Goal: Information Seeking & Learning: Check status

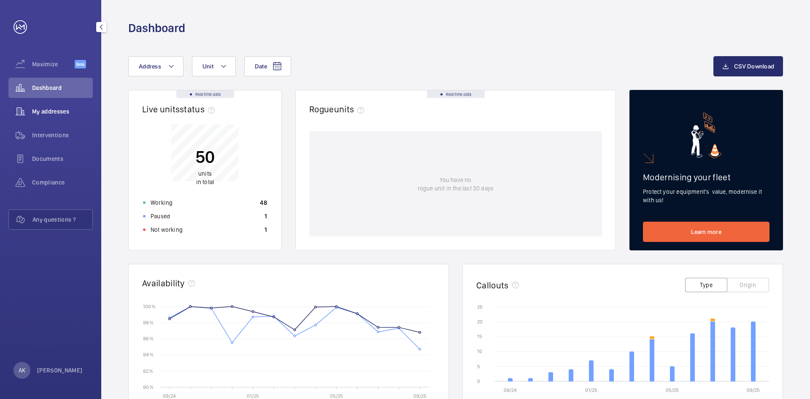
click at [63, 109] on span "My addresses" at bounding box center [62, 111] width 61 height 8
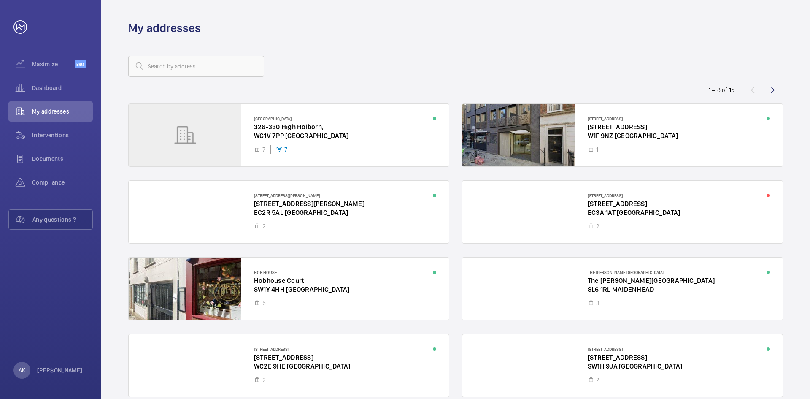
scroll to position [40, 0]
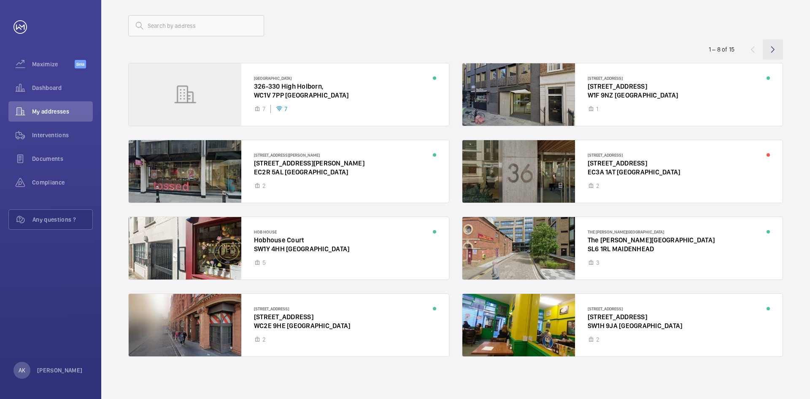
click at [768, 51] on wm-front-icon-button at bounding box center [772, 49] width 20 height 20
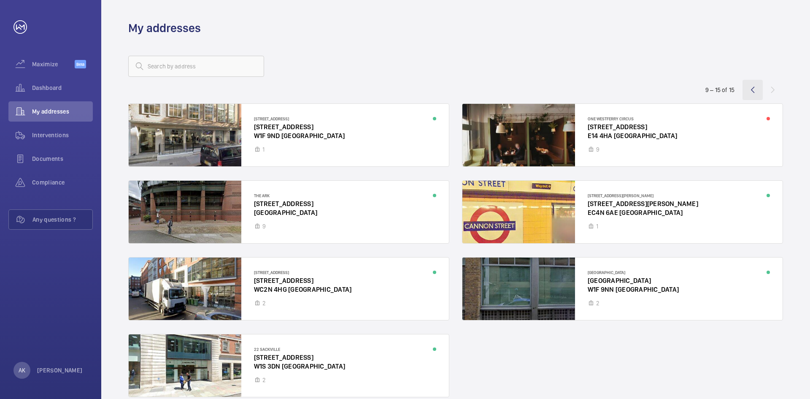
click at [751, 89] on wm-front-icon-button at bounding box center [752, 90] width 20 height 20
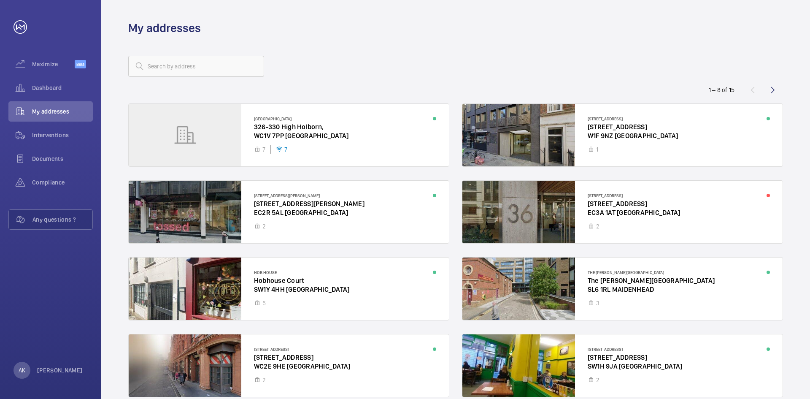
scroll to position [40, 0]
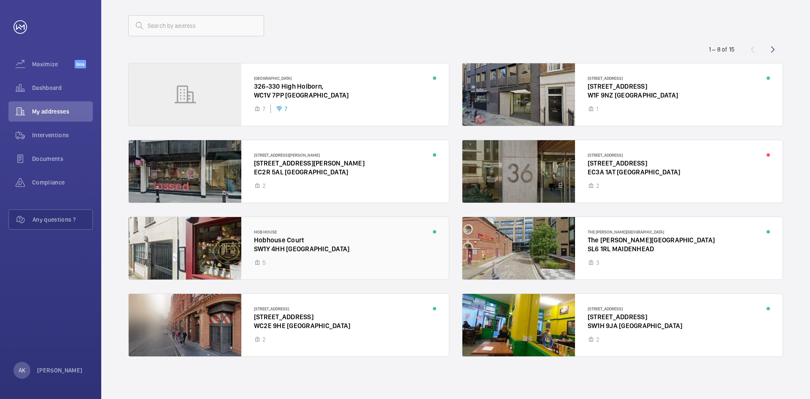
click at [352, 260] on div at bounding box center [289, 248] width 320 height 62
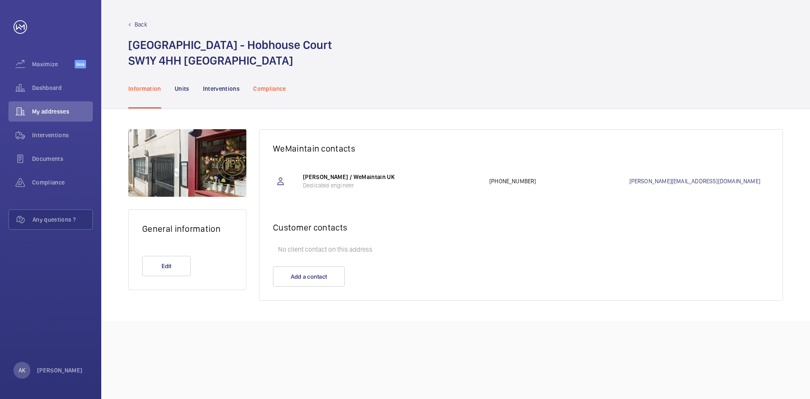
click at [266, 89] on p "Compliance" at bounding box center [269, 88] width 33 height 8
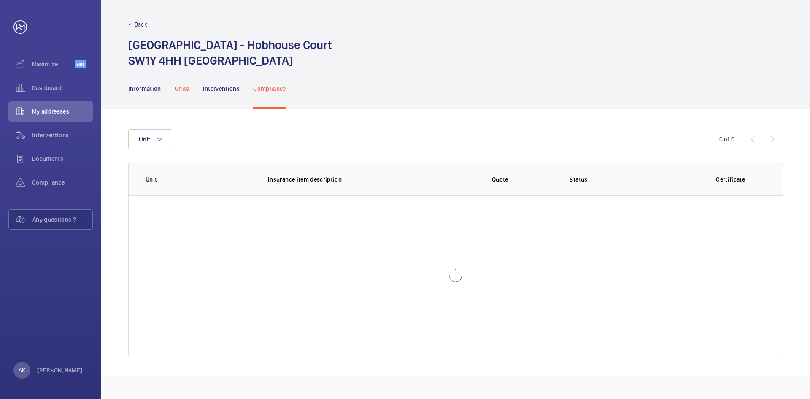
click at [178, 89] on p "Units" at bounding box center [182, 88] width 15 height 8
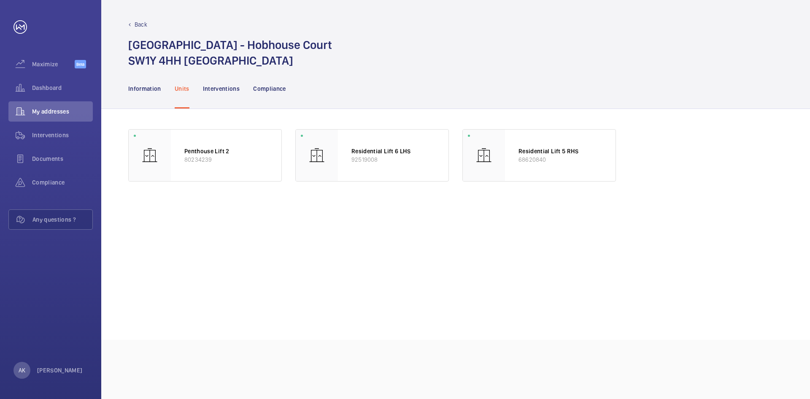
click at [133, 21] on div "Back" at bounding box center [455, 24] width 655 height 8
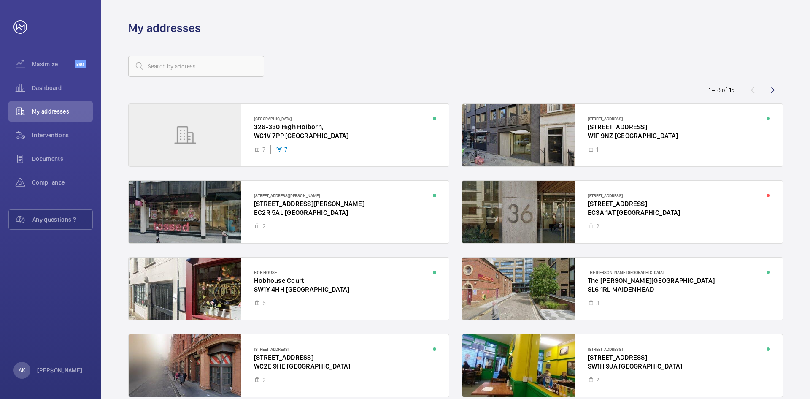
scroll to position [40, 0]
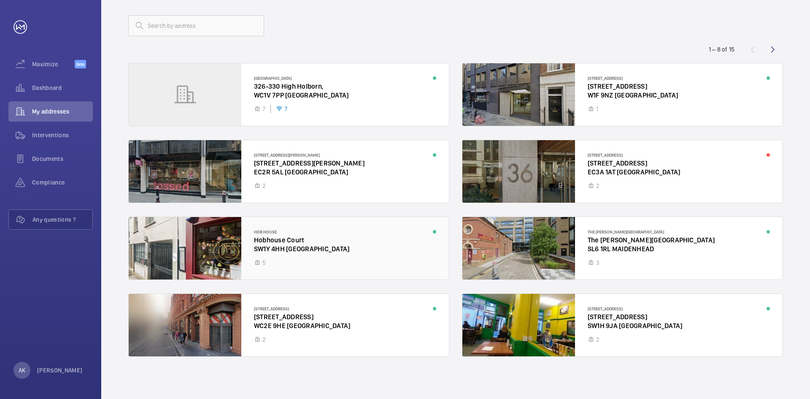
click at [298, 248] on div at bounding box center [289, 248] width 320 height 62
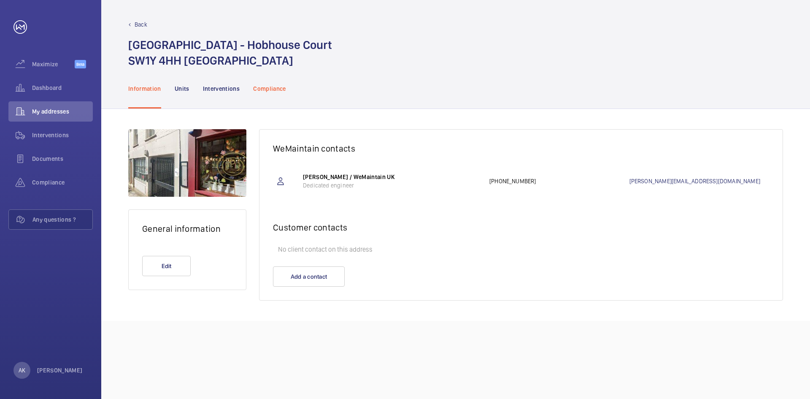
click at [262, 89] on p "Compliance" at bounding box center [269, 88] width 33 height 8
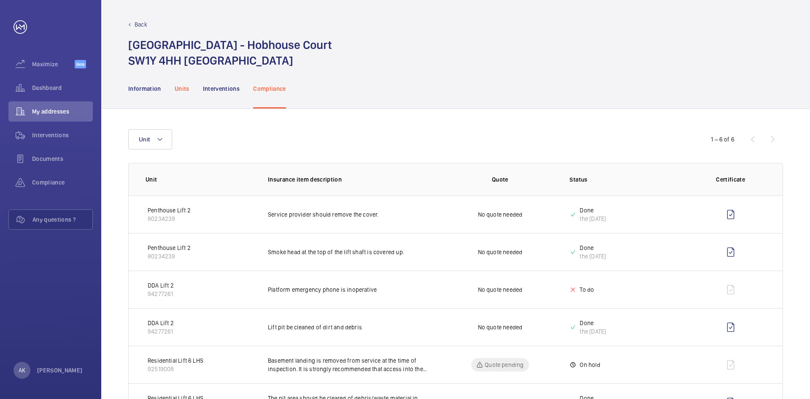
click at [181, 86] on p "Units" at bounding box center [182, 88] width 15 height 8
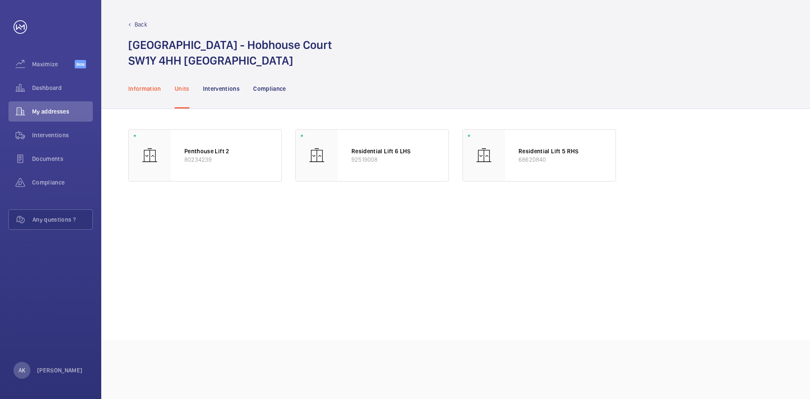
click at [146, 88] on p "Information" at bounding box center [144, 88] width 33 height 8
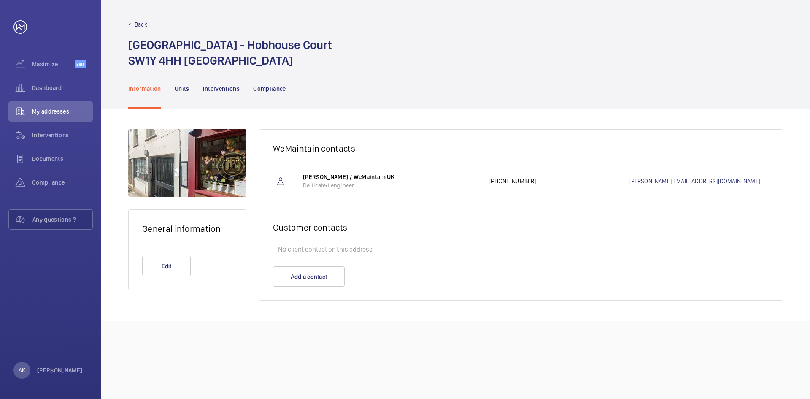
click at [139, 22] on p "Back" at bounding box center [141, 24] width 13 height 8
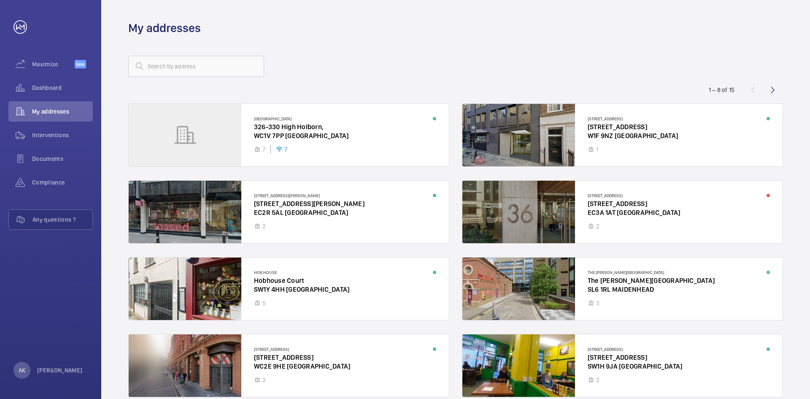
scroll to position [40, 0]
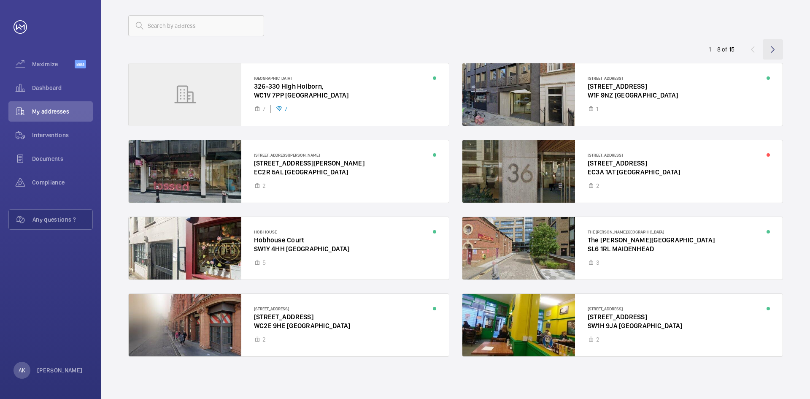
click at [774, 48] on wm-front-icon-button at bounding box center [772, 49] width 20 height 20
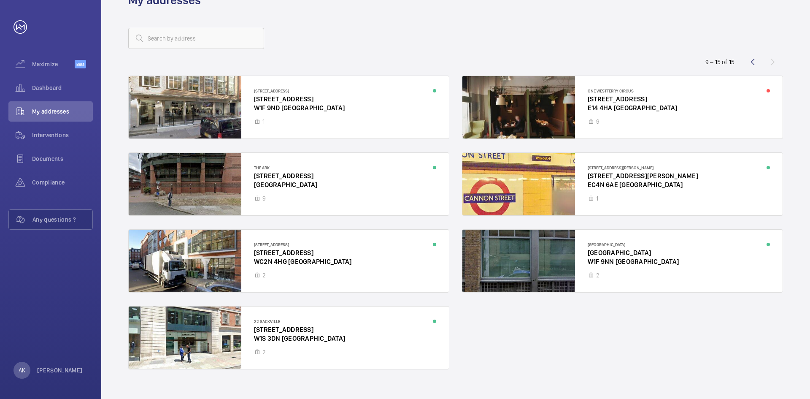
scroll to position [40, 0]
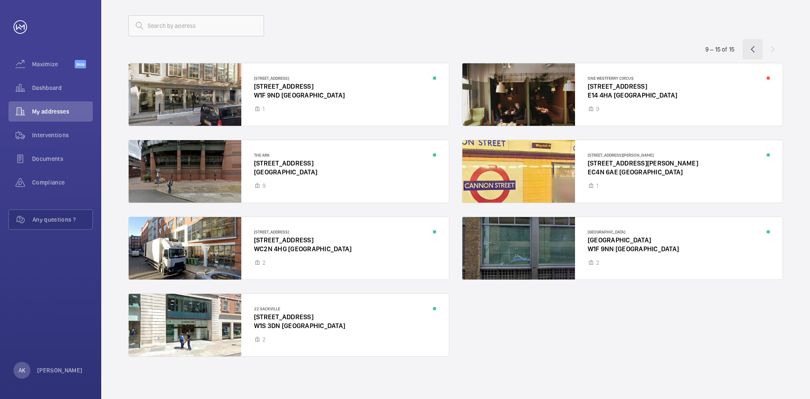
click at [748, 51] on wm-front-icon-button at bounding box center [752, 49] width 20 height 20
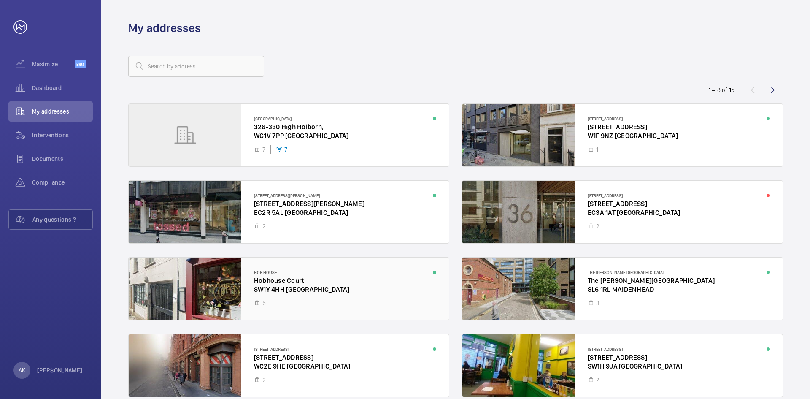
scroll to position [40, 0]
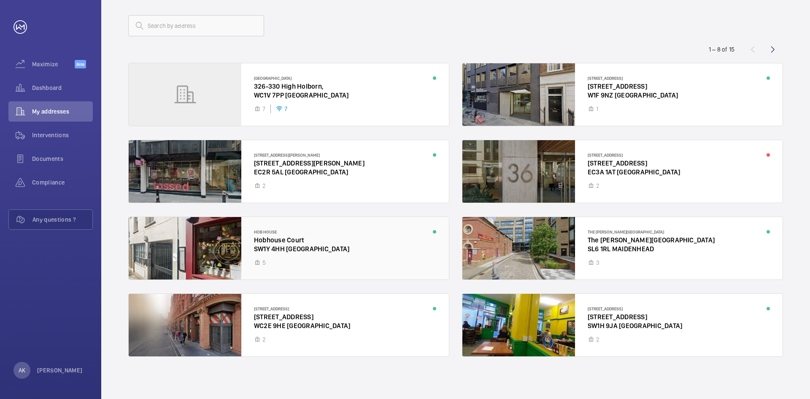
click at [279, 256] on div at bounding box center [289, 248] width 320 height 62
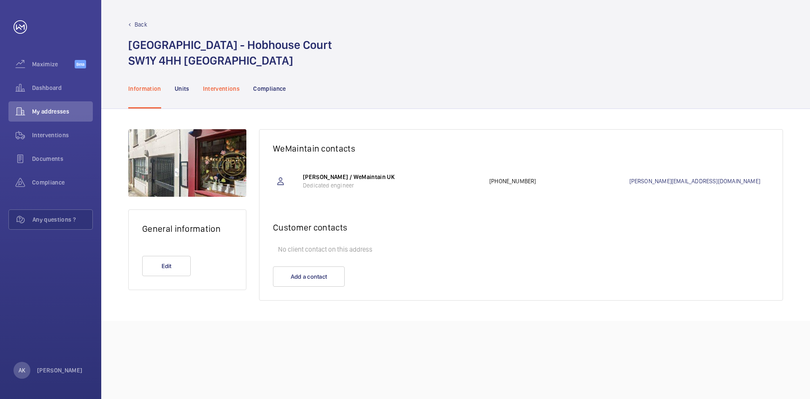
click at [221, 87] on p "Interventions" at bounding box center [221, 88] width 37 height 8
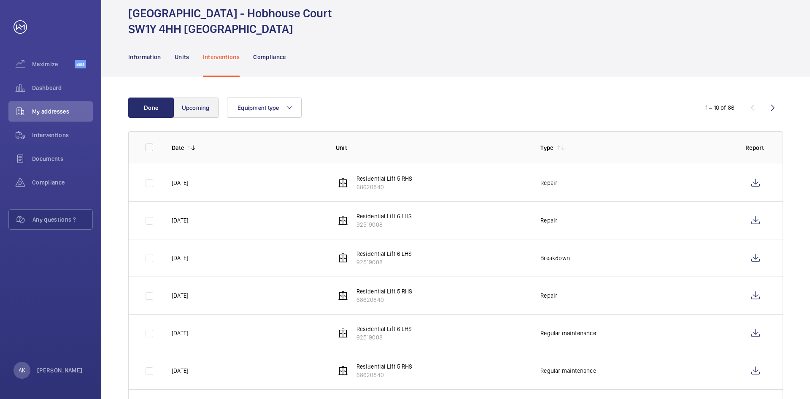
scroll to position [31, 0]
click at [183, 57] on p "Units" at bounding box center [182, 57] width 15 height 8
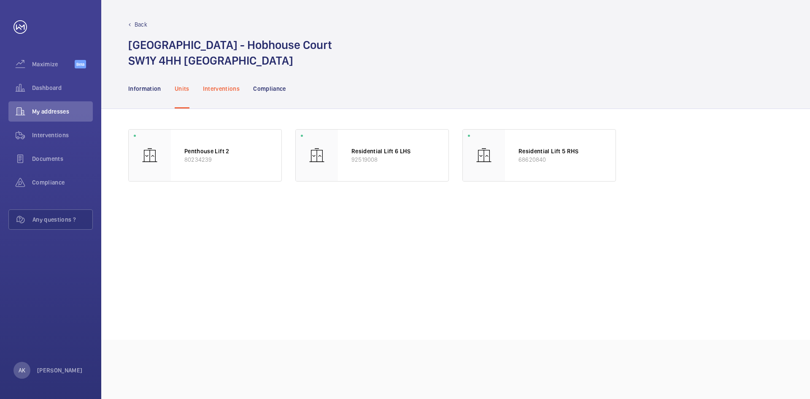
click at [215, 89] on p "Interventions" at bounding box center [221, 88] width 37 height 8
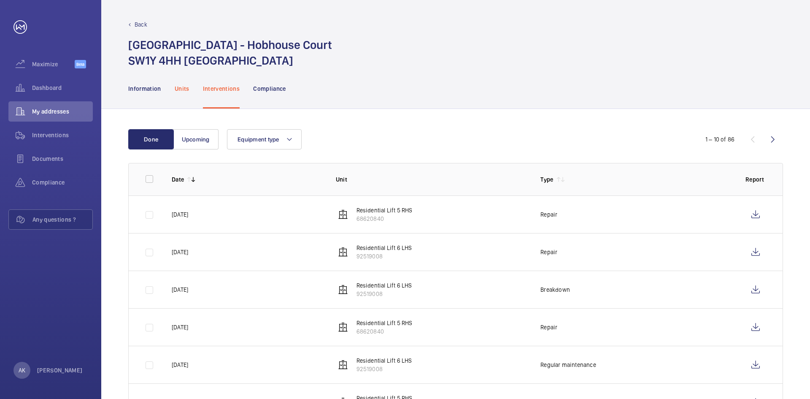
click at [183, 85] on p "Units" at bounding box center [182, 88] width 15 height 8
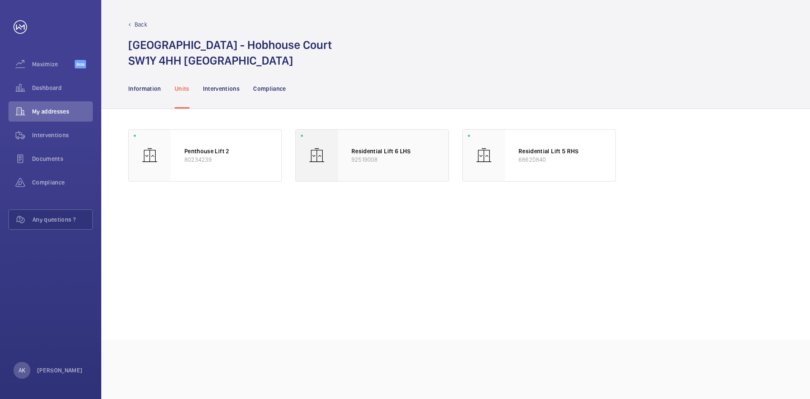
click at [323, 157] on img at bounding box center [316, 155] width 17 height 17
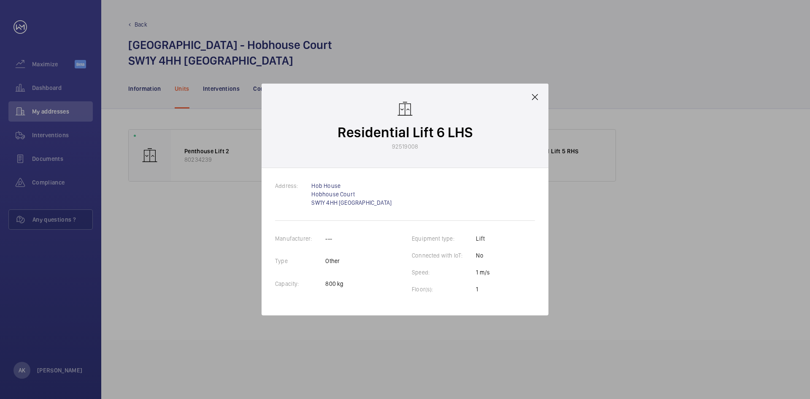
click at [534, 94] on mat-icon at bounding box center [535, 97] width 10 height 10
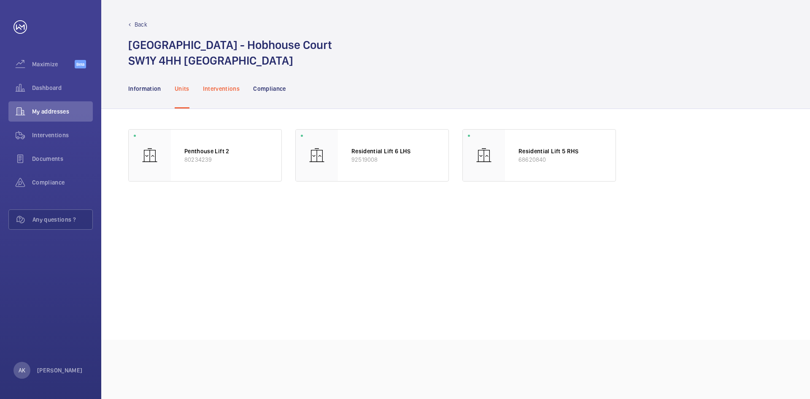
click at [221, 93] on div "Interventions" at bounding box center [221, 88] width 37 height 40
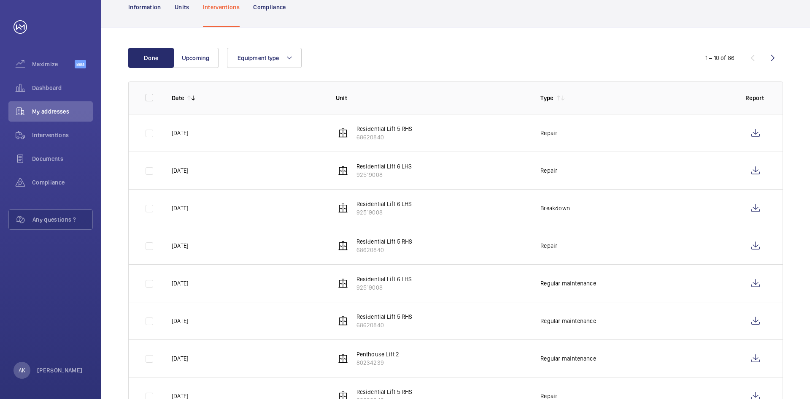
scroll to position [82, 0]
click at [751, 287] on wm-front-icon-button at bounding box center [755, 282] width 20 height 20
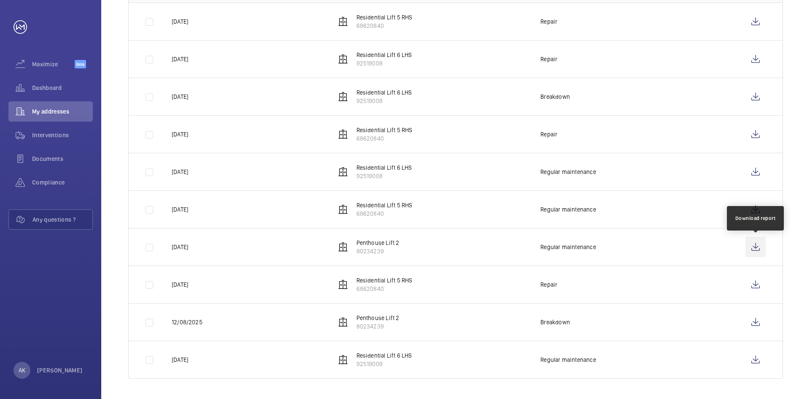
click at [756, 245] on wm-front-icon-button at bounding box center [755, 247] width 20 height 20
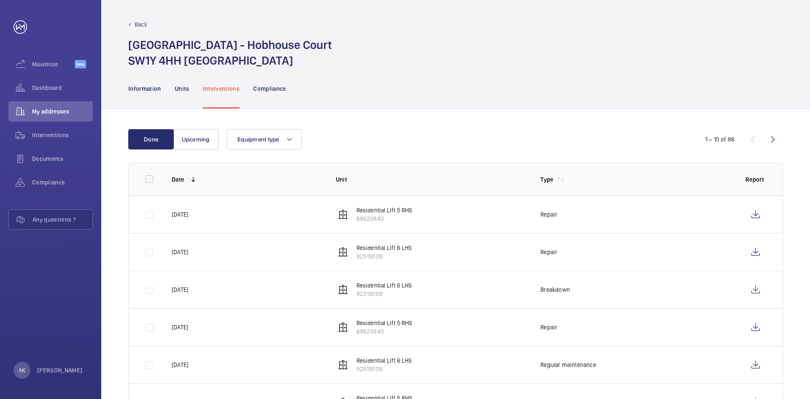
click at [141, 24] on p "Back" at bounding box center [141, 24] width 13 height 8
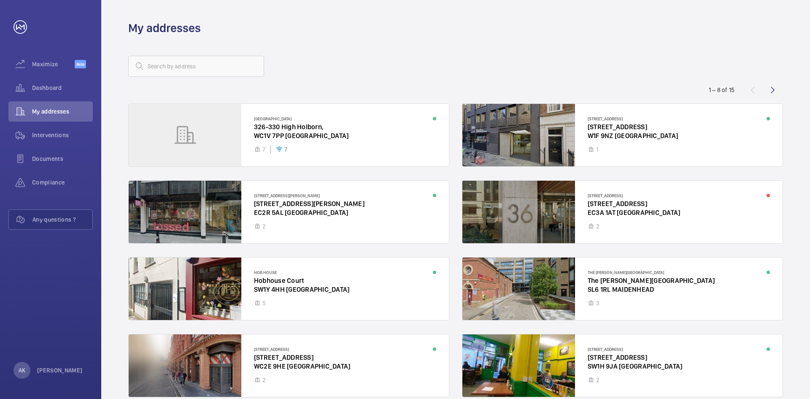
scroll to position [40, 0]
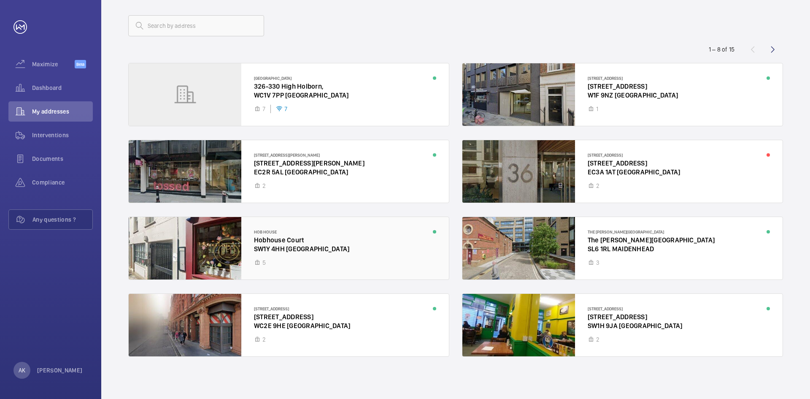
click at [298, 242] on div at bounding box center [289, 248] width 320 height 62
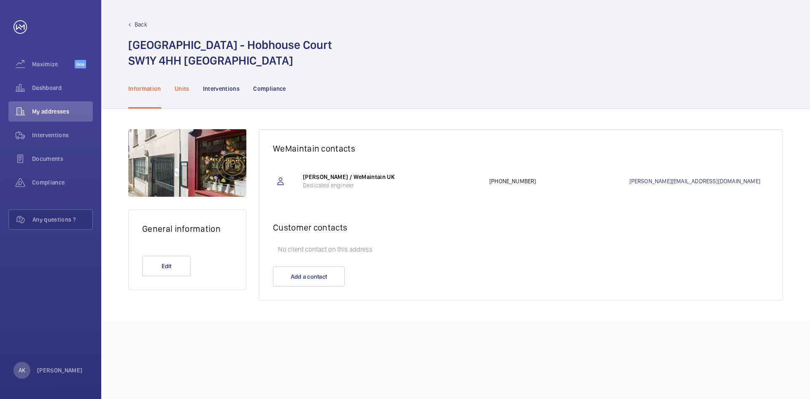
click at [178, 90] on p "Units" at bounding box center [182, 88] width 15 height 8
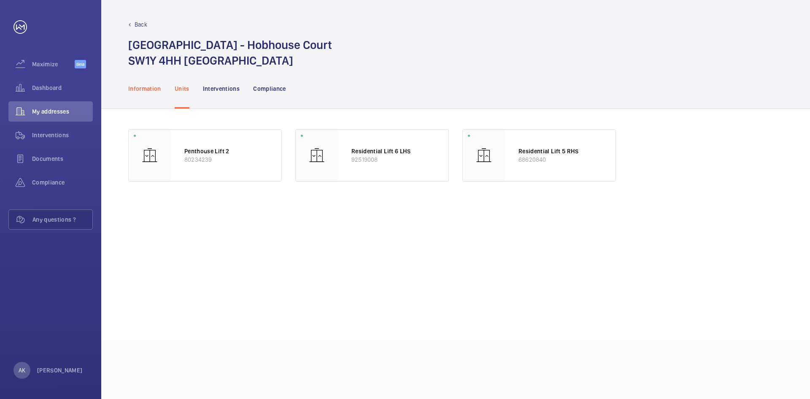
click at [157, 91] on p "Information" at bounding box center [144, 88] width 33 height 8
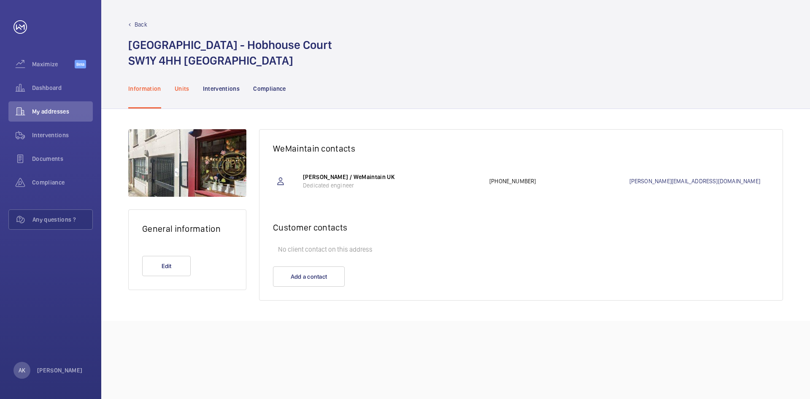
click at [178, 85] on p "Units" at bounding box center [182, 88] width 15 height 8
